Goal: Information Seeking & Learning: Learn about a topic

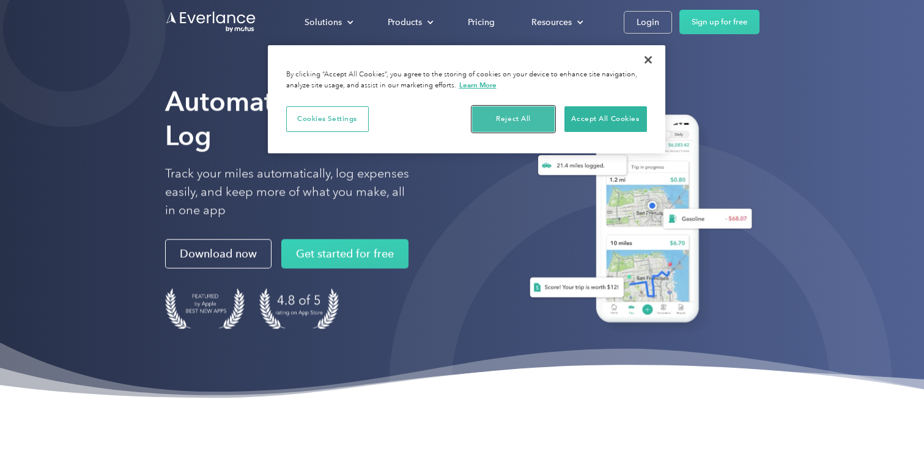
click at [528, 120] on button "Reject All" at bounding box center [513, 119] width 83 height 26
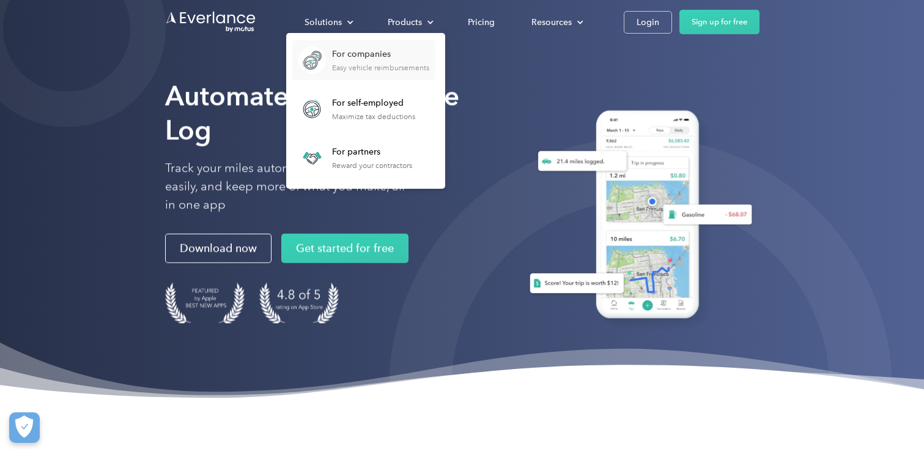
click at [372, 70] on div "Easy vehicle reimbursements" at bounding box center [380, 68] width 97 height 9
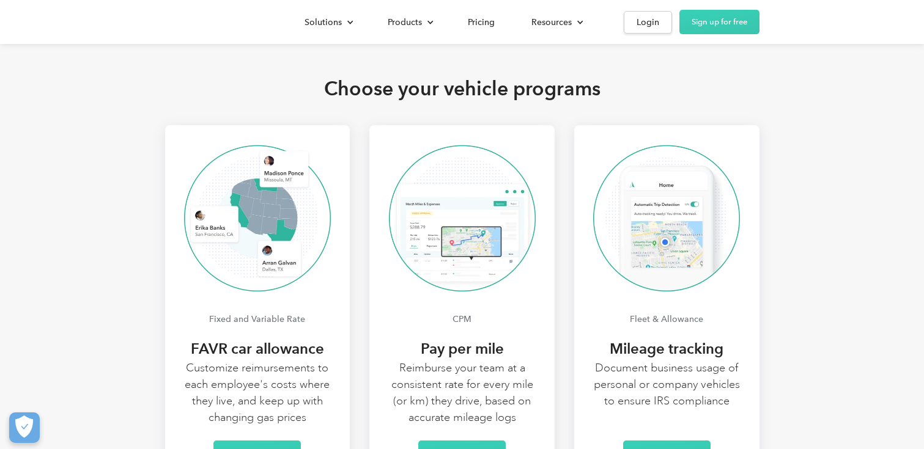
scroll to position [2388, 0]
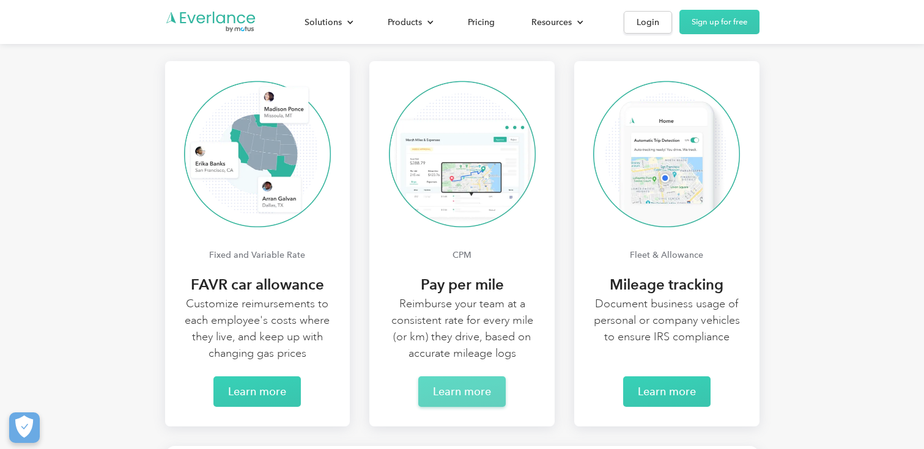
click at [460, 391] on link "Learn more" at bounding box center [461, 392] width 87 height 31
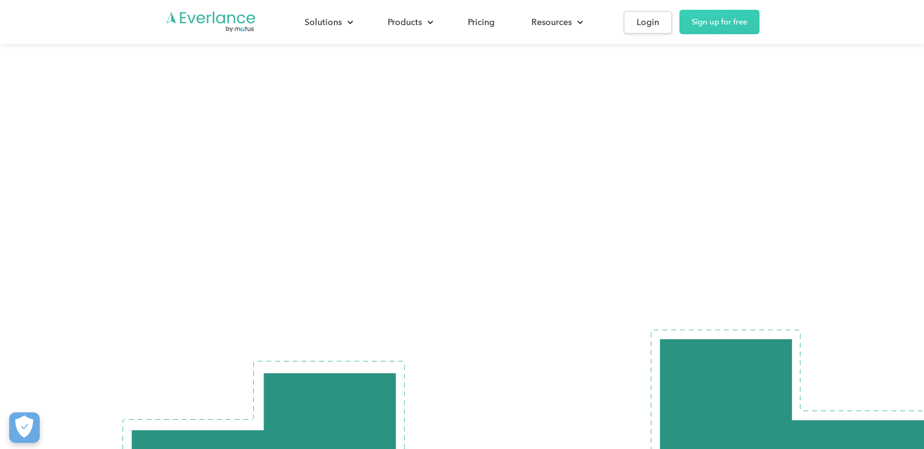
scroll to position [3554, 0]
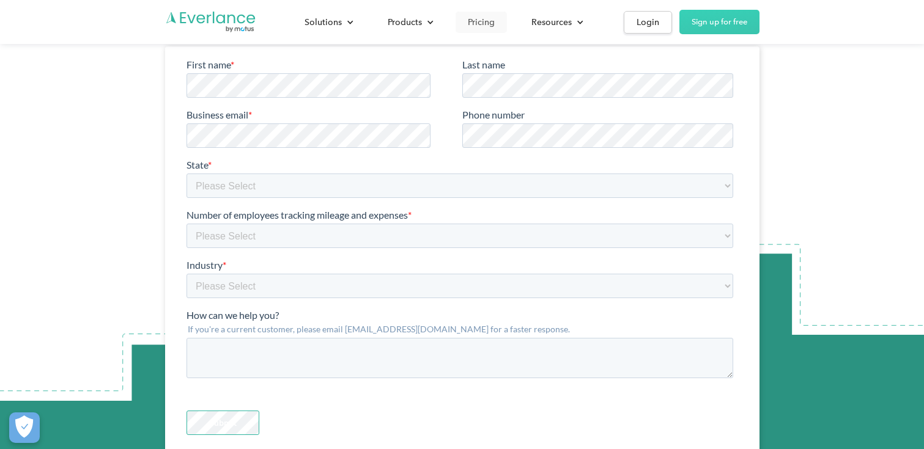
click at [478, 21] on div "Pricing" at bounding box center [481, 22] width 27 height 15
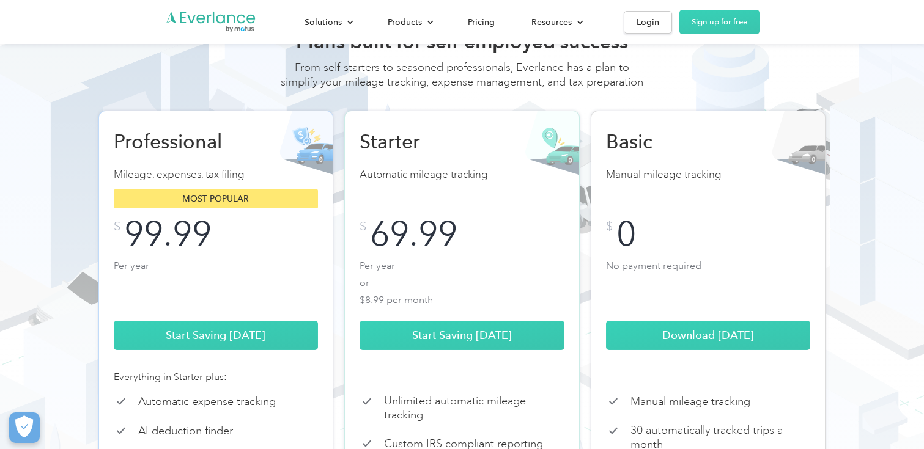
scroll to position [67, 0]
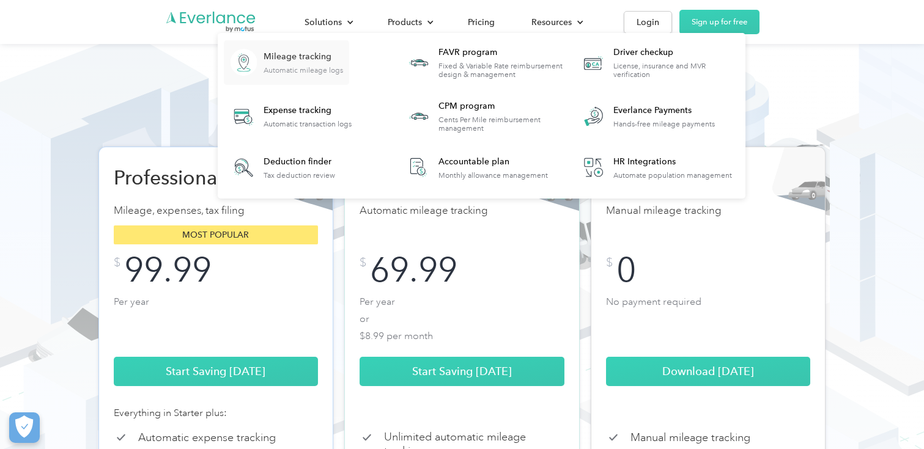
click at [318, 68] on div "Automatic mileage logs" at bounding box center [303, 70] width 79 height 9
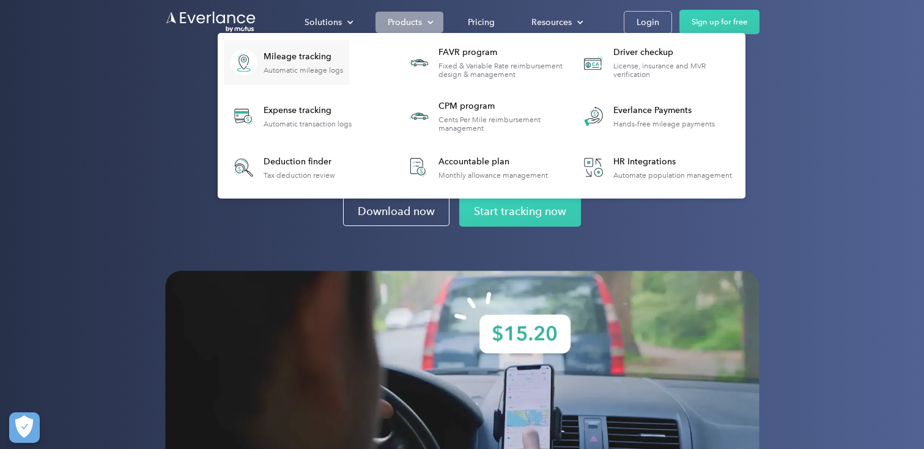
click at [409, 30] on div "Products" at bounding box center [409, 22] width 68 height 21
